Goal: Task Accomplishment & Management: Manage account settings

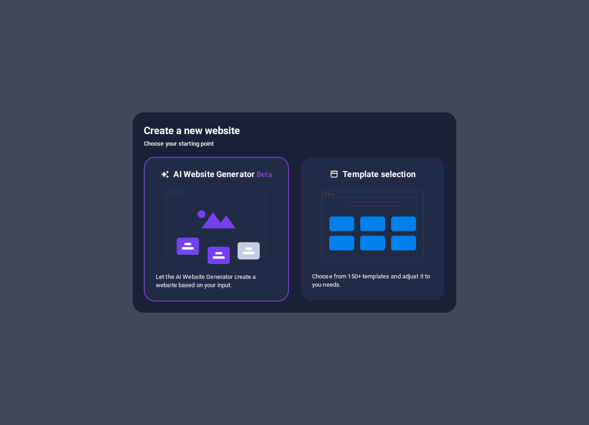
click at [232, 238] on img at bounding box center [216, 226] width 102 height 92
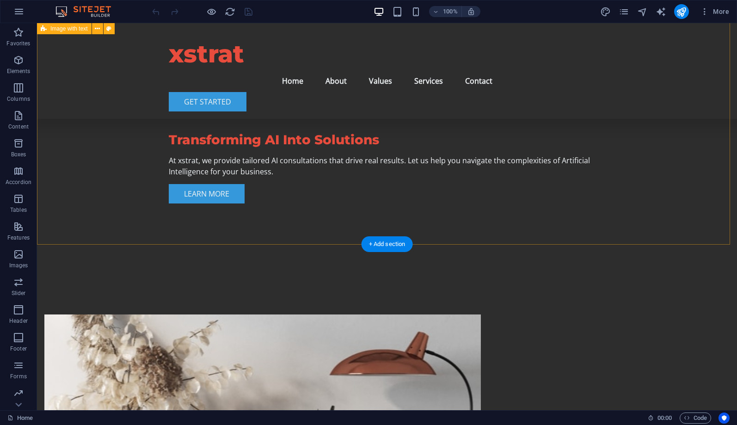
scroll to position [166, 0]
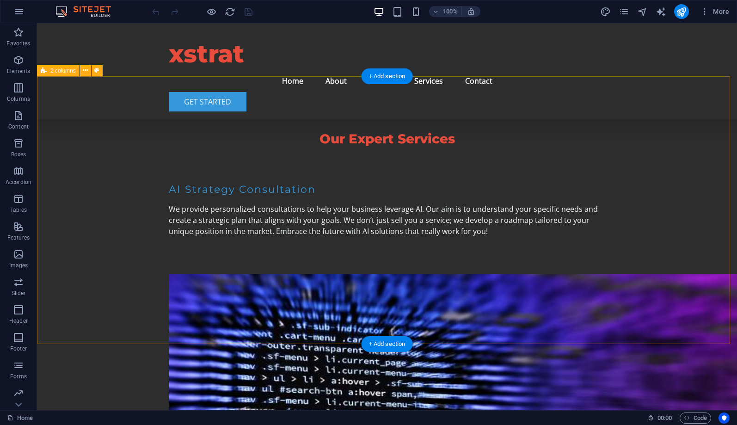
scroll to position [1348, 0]
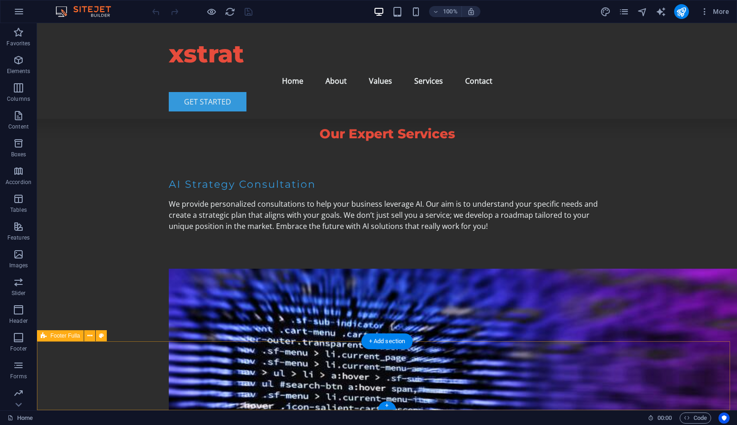
click at [103, 340] on icon at bounding box center [101, 336] width 5 height 10
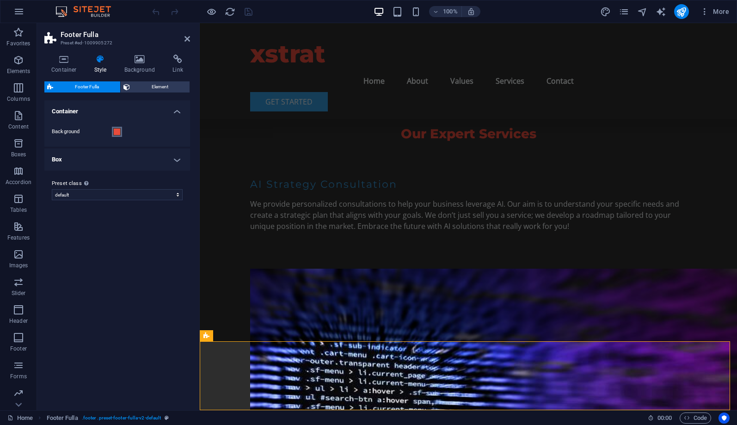
click at [118, 135] on span at bounding box center [116, 131] width 7 height 7
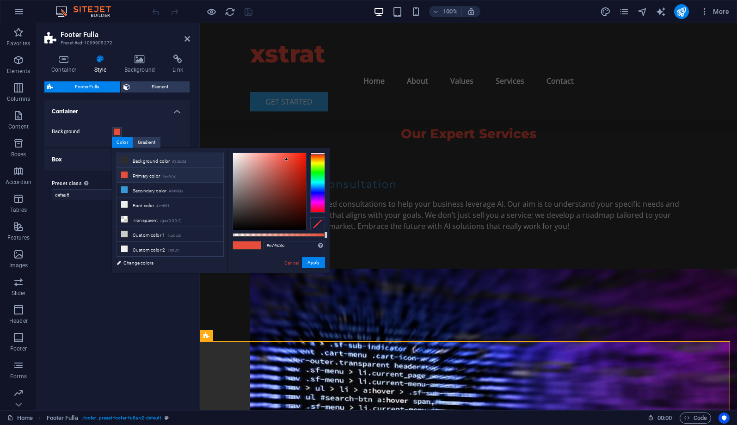
click at [123, 162] on icon at bounding box center [124, 160] width 6 height 6
type input "#2d2d2d"
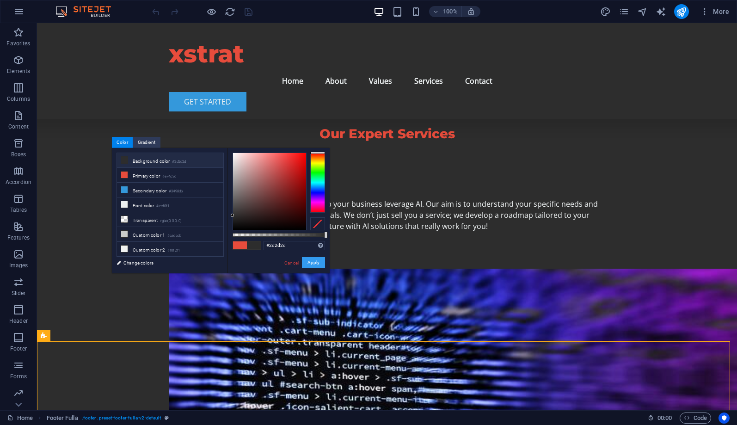
click at [311, 264] on button "Apply" at bounding box center [313, 262] width 23 height 11
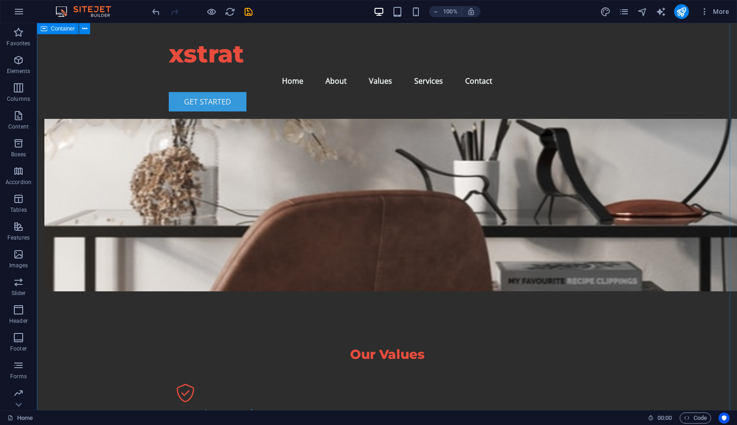
scroll to position [682, 0]
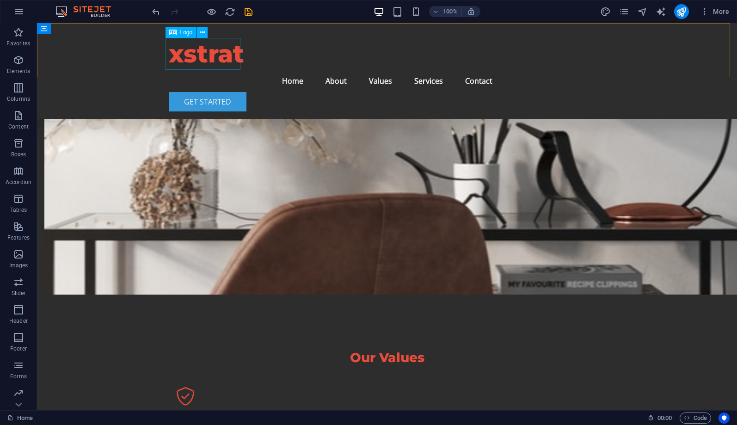
click at [180, 34] on span "Logo" at bounding box center [186, 33] width 12 height 6
click at [203, 32] on icon at bounding box center [202, 33] width 5 height 10
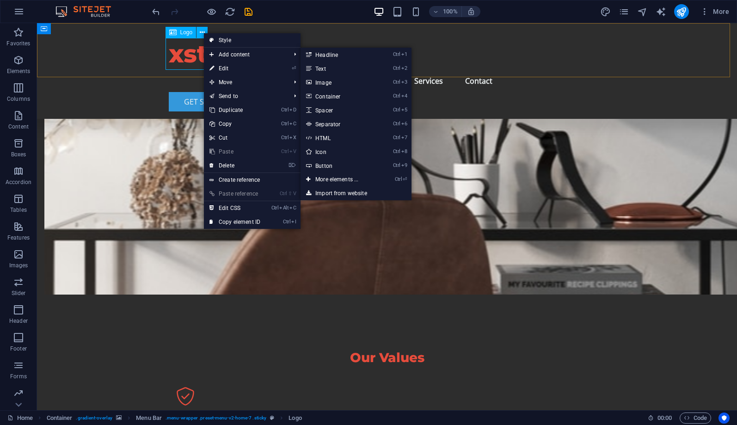
click at [175, 49] on div "xstrat" at bounding box center [387, 54] width 436 height 32
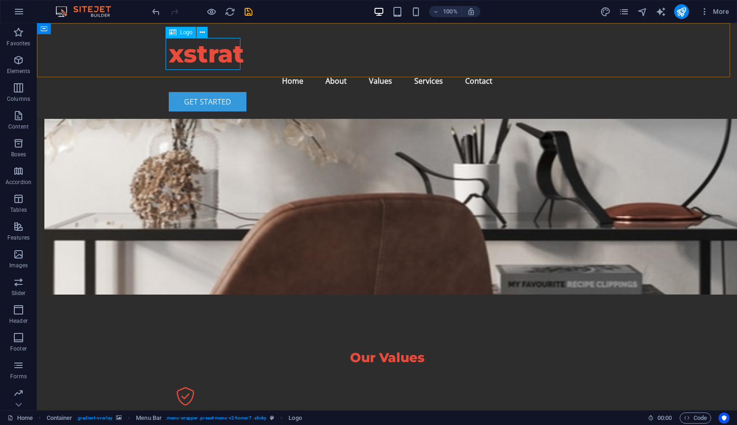
click at [178, 34] on div "Logo" at bounding box center [180, 32] width 31 height 11
click at [201, 33] on icon at bounding box center [202, 33] width 5 height 10
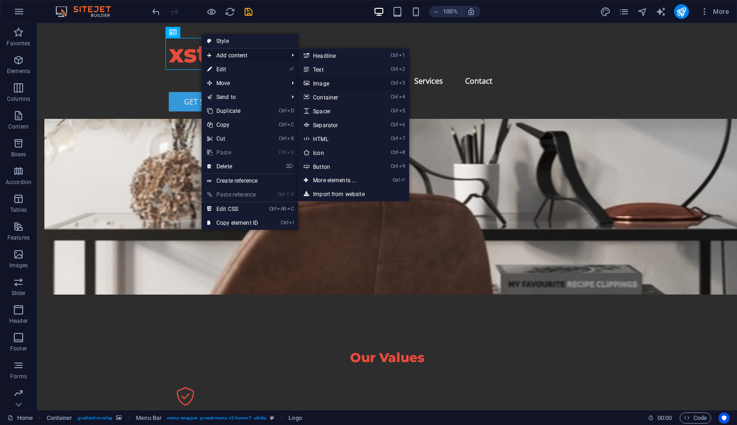
click at [327, 85] on link "Ctrl 3 Image" at bounding box center [336, 83] width 76 height 14
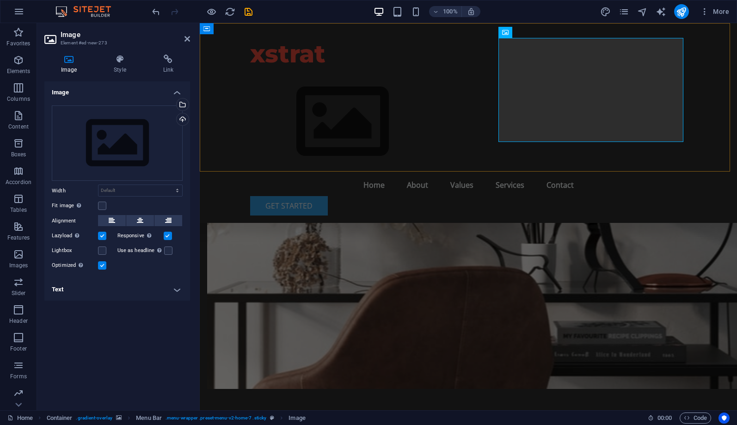
scroll to position [777, 0]
click at [175, 108] on div "Select files from the file manager, stock photos, or upload file(s)" at bounding box center [145, 105] width 60 height 35
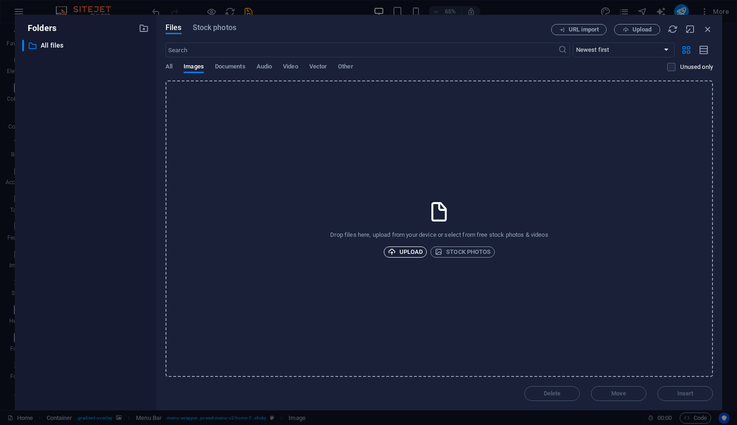
click at [397, 250] on span "Upload" at bounding box center [405, 251] width 35 height 11
click at [633, 31] on icon "button" at bounding box center [708, 29] width 10 height 10
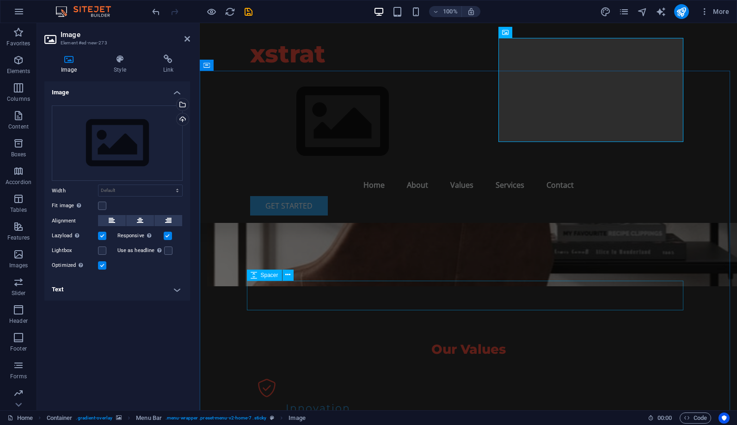
scroll to position [999, 0]
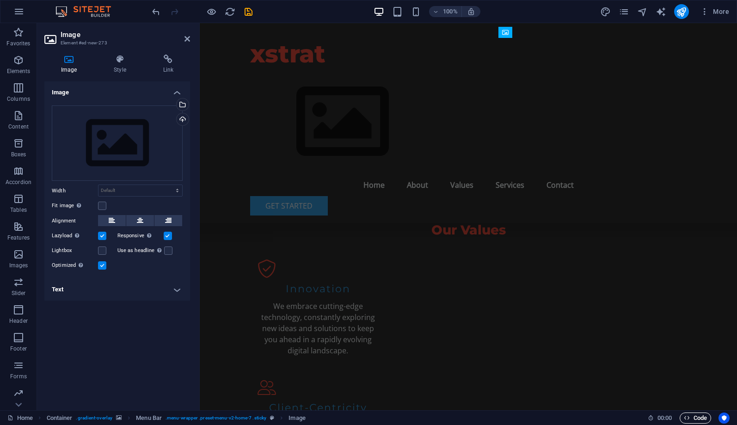
click at [633, 417] on icon "button" at bounding box center [687, 418] width 6 height 6
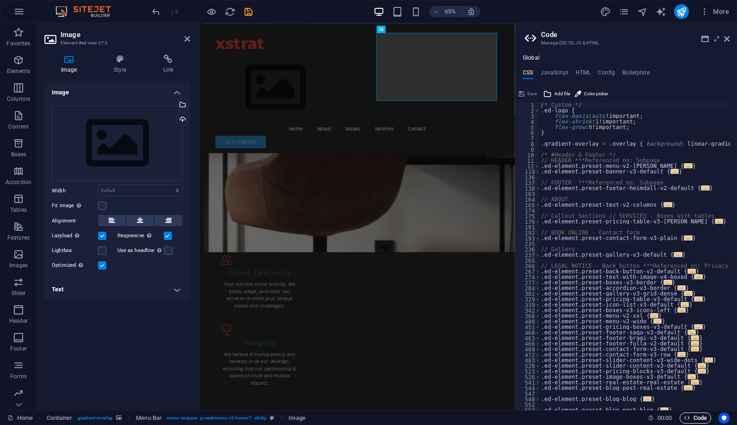
click at [633, 417] on icon "button" at bounding box center [687, 418] width 6 height 6
click at [633, 420] on span "Code" at bounding box center [695, 417] width 23 height 11
click at [633, 38] on icon at bounding box center [727, 38] width 6 height 7
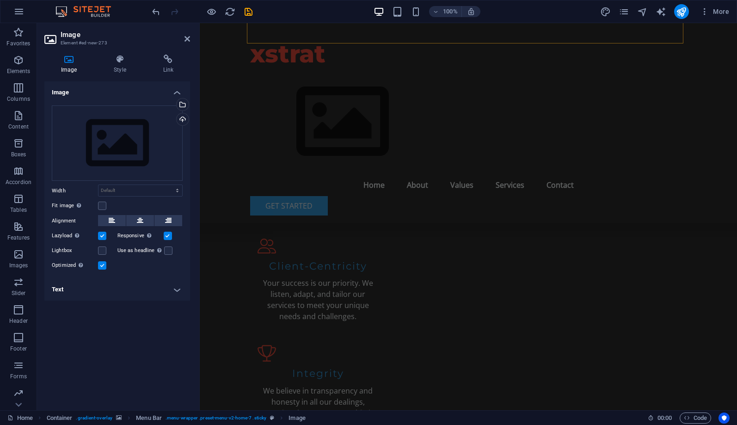
scroll to position [1220, 0]
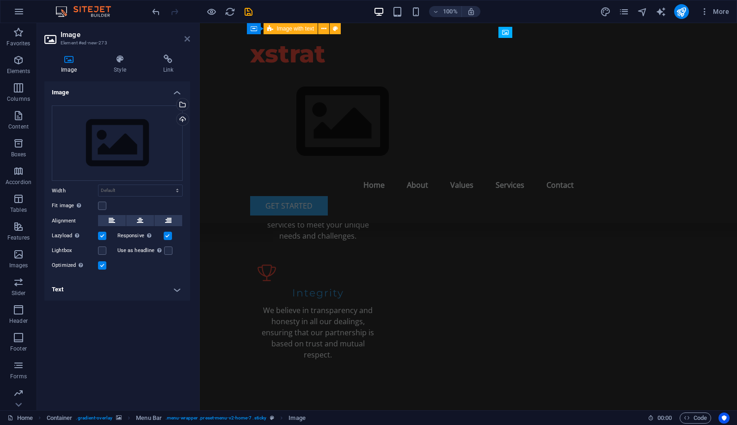
click at [187, 39] on icon at bounding box center [187, 38] width 6 height 7
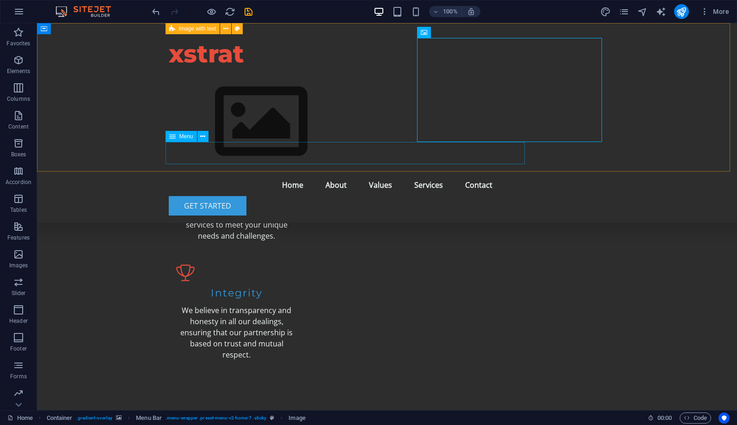
click at [337, 174] on nav "Home About Values Services Contact" at bounding box center [387, 185] width 436 height 22
click at [565, 196] on div "Get Started" at bounding box center [387, 205] width 436 height 19
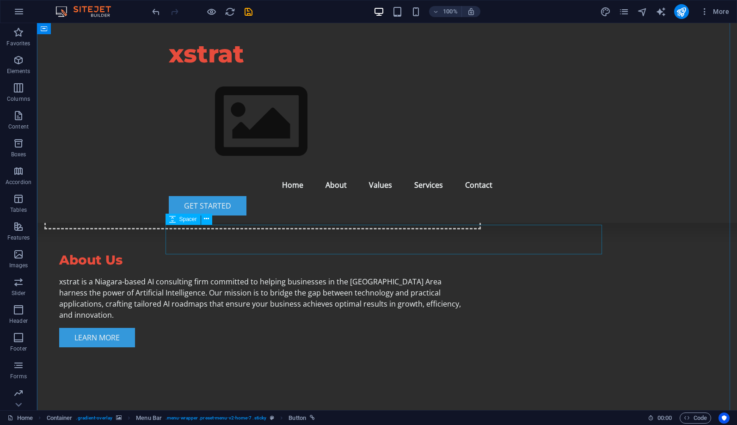
scroll to position [888, 0]
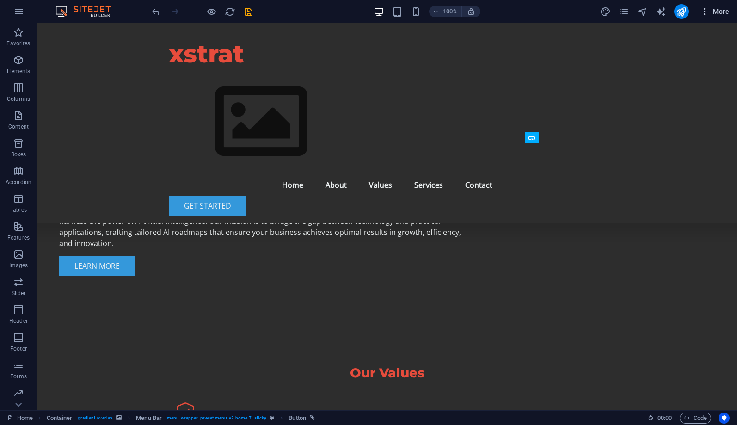
click at [633, 16] on span "More" at bounding box center [714, 11] width 29 height 9
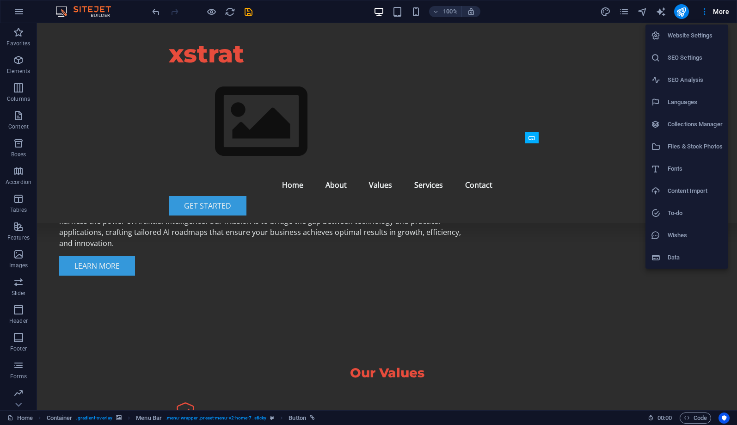
click at [633, 57] on h6 "SEO Settings" at bounding box center [695, 57] width 55 height 11
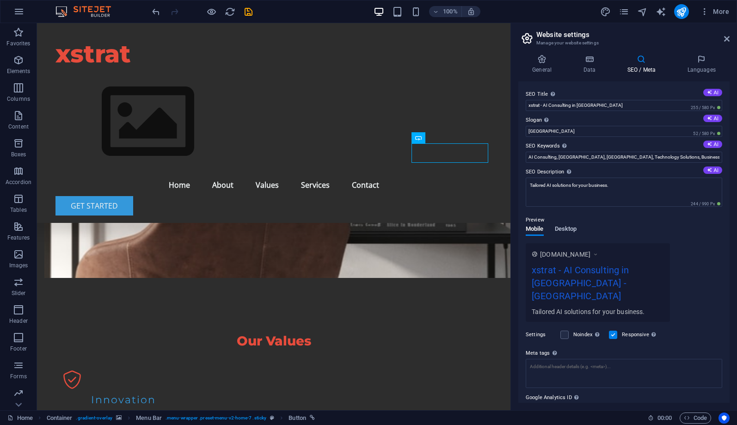
click at [570, 228] on span "Desktop" at bounding box center [566, 229] width 22 height 13
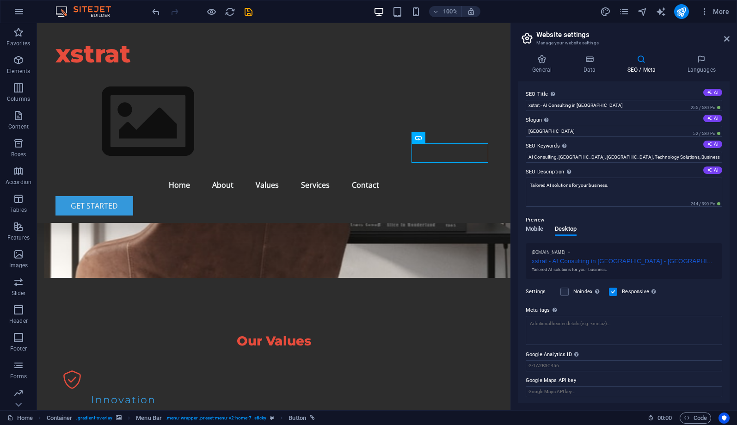
click at [538, 228] on span "Mobile" at bounding box center [535, 229] width 18 height 13
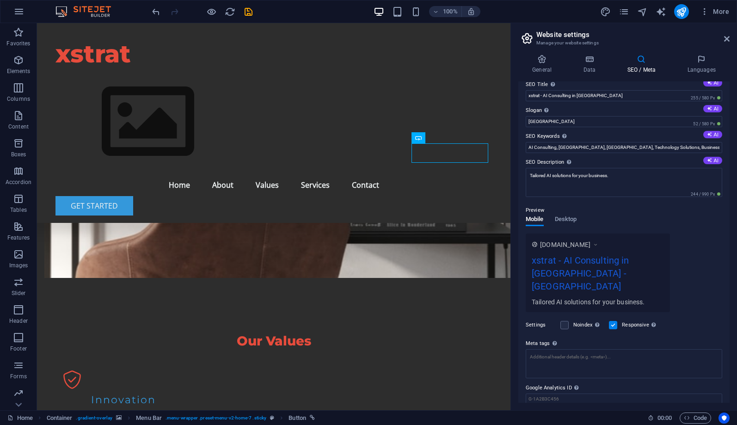
scroll to position [0, 0]
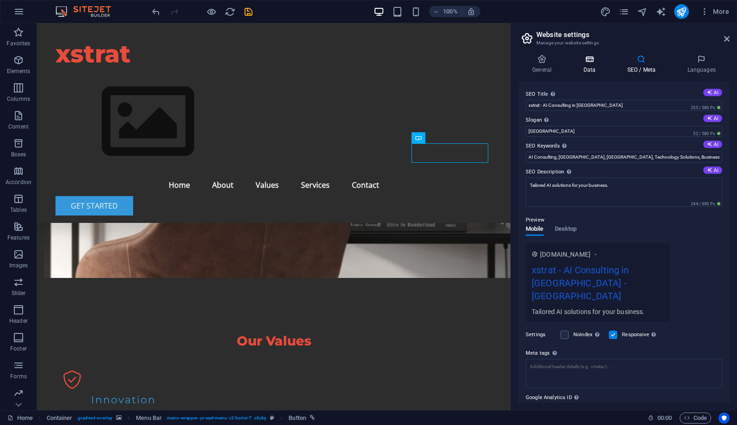
click at [592, 64] on h4 "Data" at bounding box center [591, 64] width 44 height 19
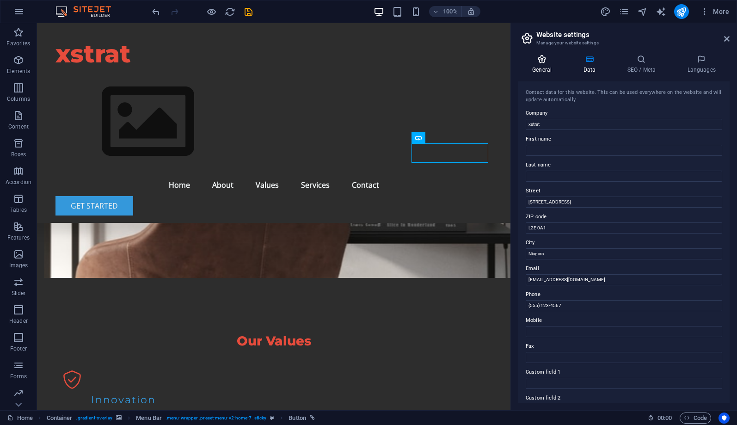
click at [546, 63] on icon at bounding box center [541, 59] width 47 height 9
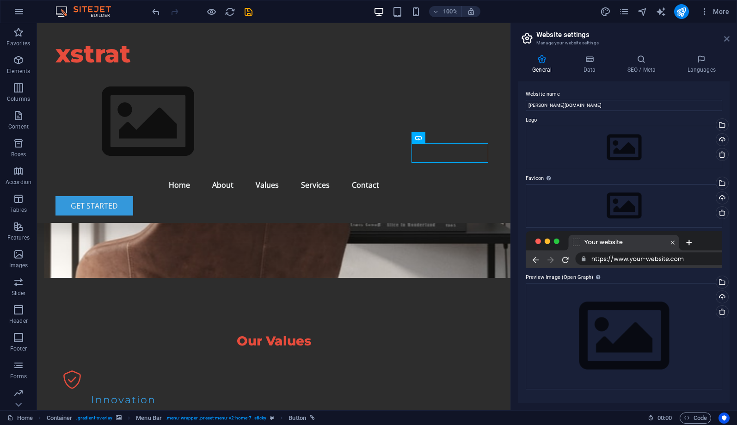
click at [633, 41] on icon at bounding box center [727, 38] width 6 height 7
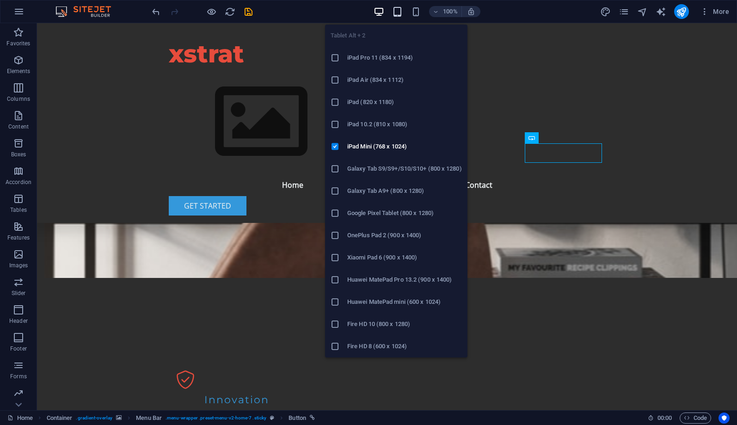
click at [400, 15] on icon "button" at bounding box center [397, 11] width 11 height 11
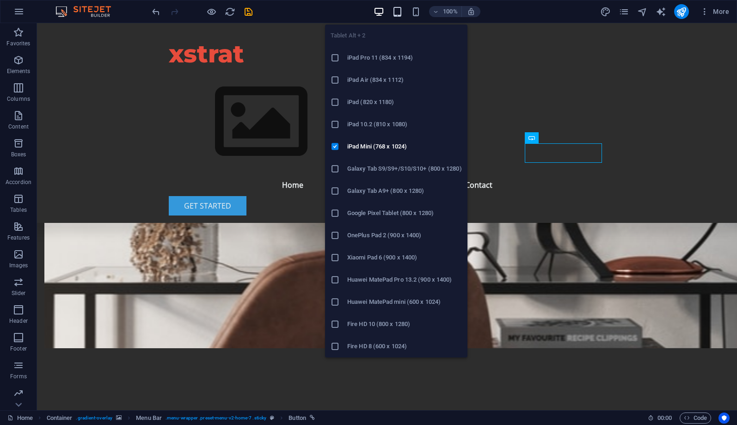
scroll to position [978, 0]
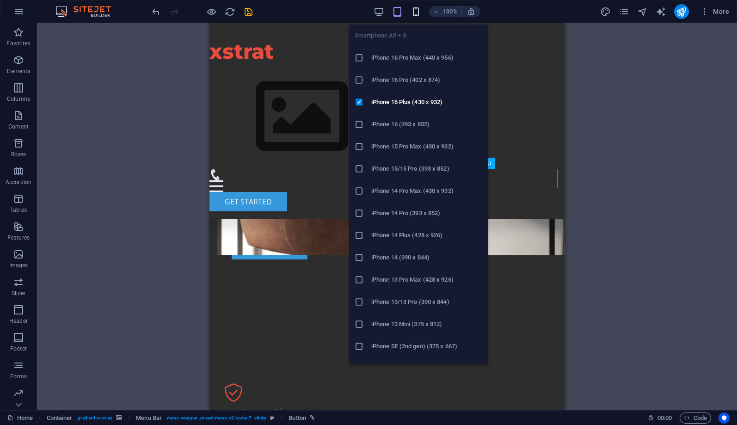
click at [417, 14] on icon "button" at bounding box center [415, 11] width 11 height 11
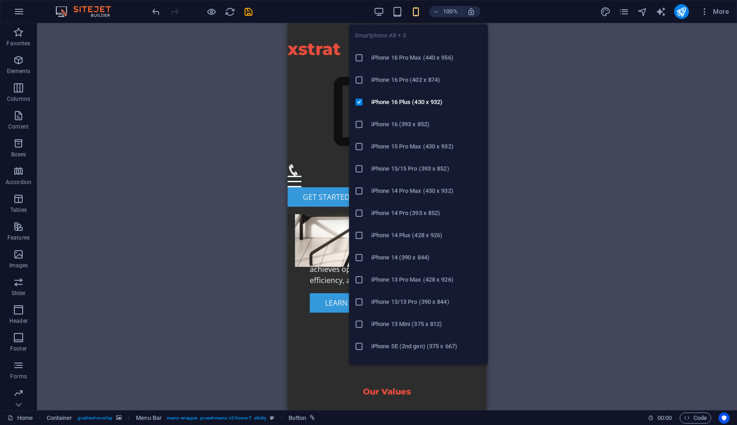
scroll to position [973, 0]
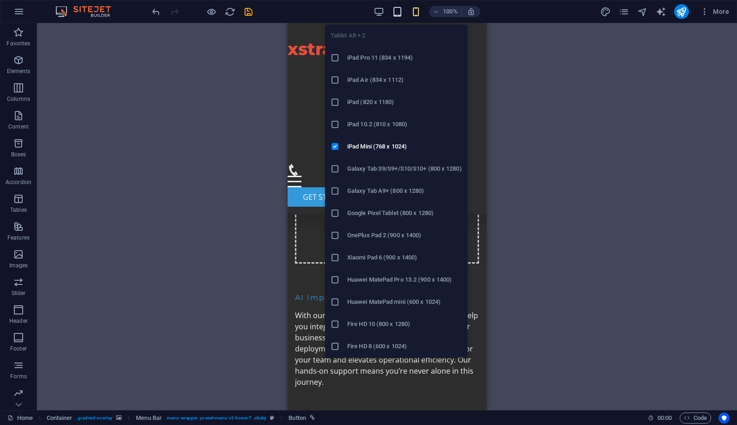
click at [398, 11] on icon "button" at bounding box center [397, 11] width 11 height 11
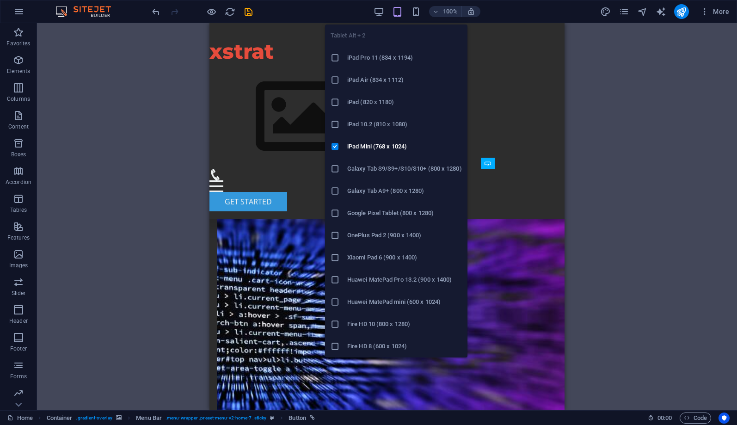
scroll to position [1580, 0]
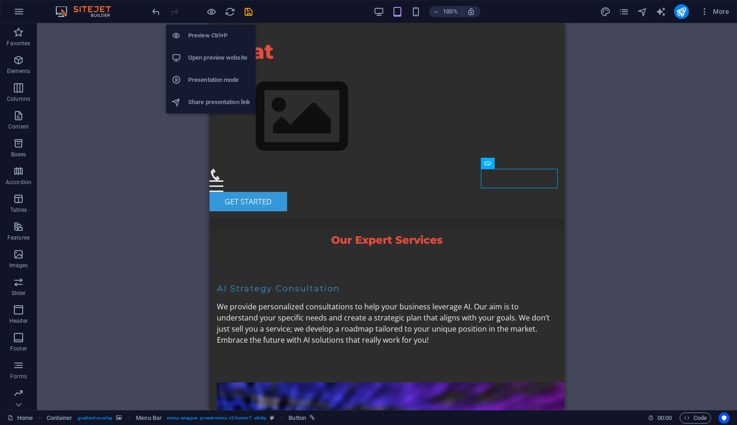
click at [206, 36] on h6 "Preview Ctrl+P" at bounding box center [219, 35] width 62 height 11
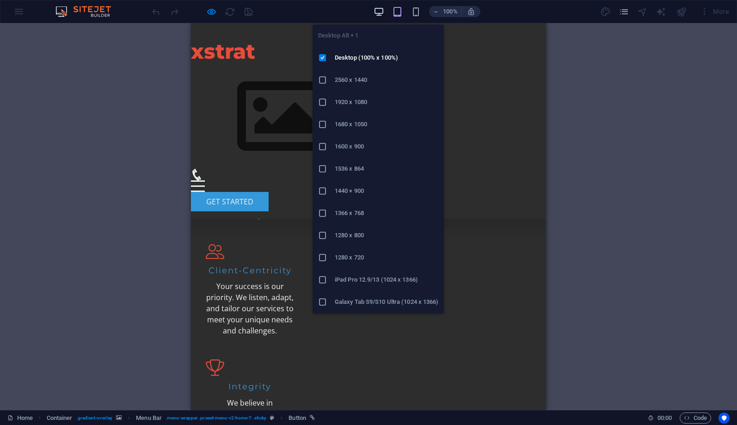
click at [375, 10] on icon "button" at bounding box center [379, 11] width 11 height 11
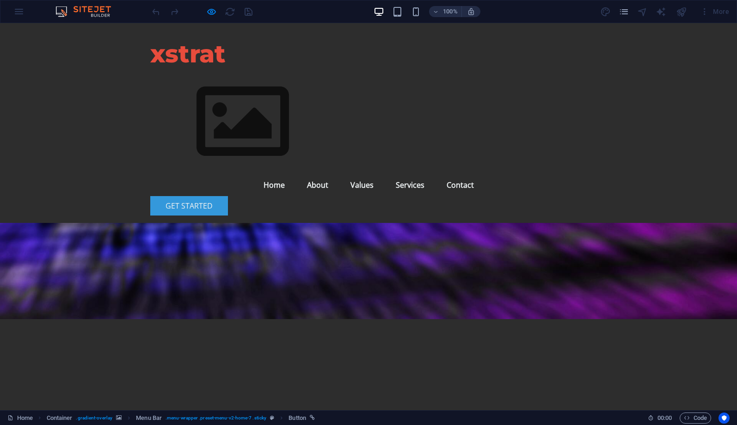
scroll to position [0, 0]
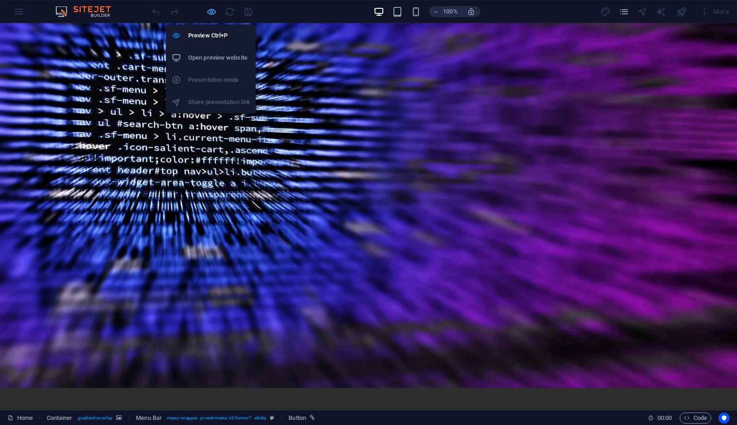
click at [213, 10] on icon "button" at bounding box center [211, 11] width 11 height 11
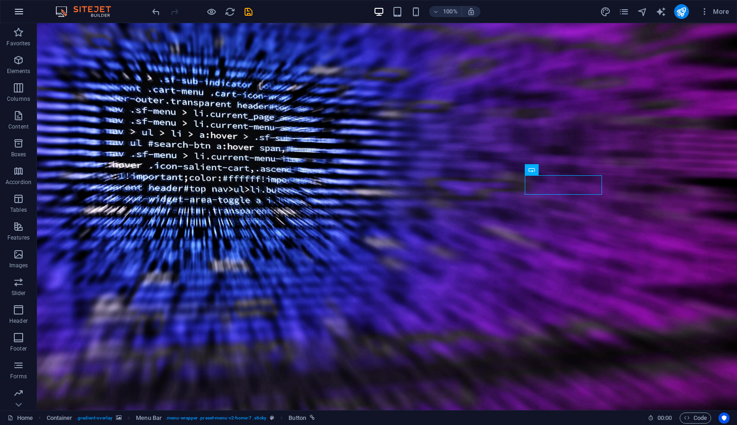
click at [22, 13] on icon "button" at bounding box center [18, 11] width 11 height 11
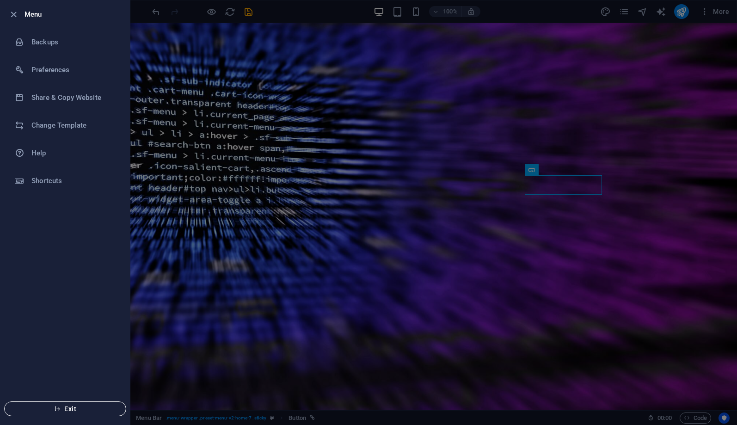
click at [107, 410] on span "Exit" at bounding box center [65, 408] width 106 height 7
